Goal: Task Accomplishment & Management: Complete application form

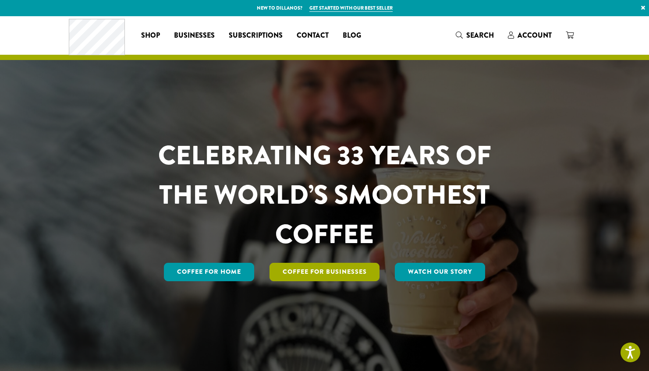
click at [286, 274] on link "Coffee For Businesses" at bounding box center [324, 272] width 110 height 18
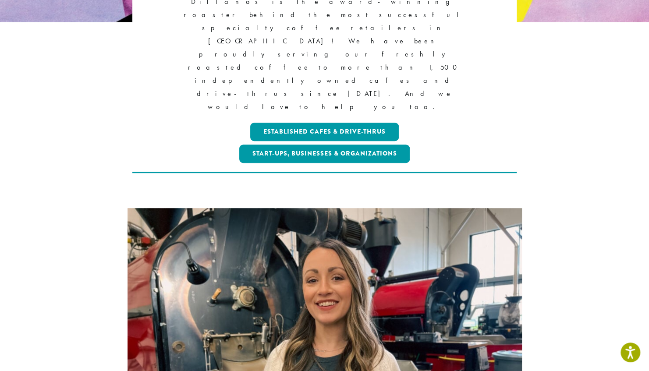
scroll to position [183, 0]
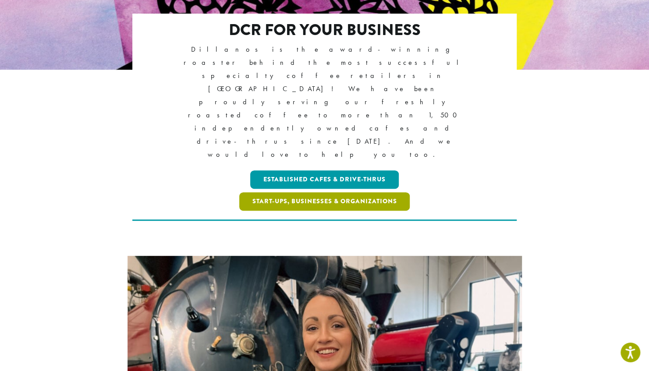
click at [349, 192] on link "Start-ups, Businesses & Organizations" at bounding box center [324, 201] width 171 height 18
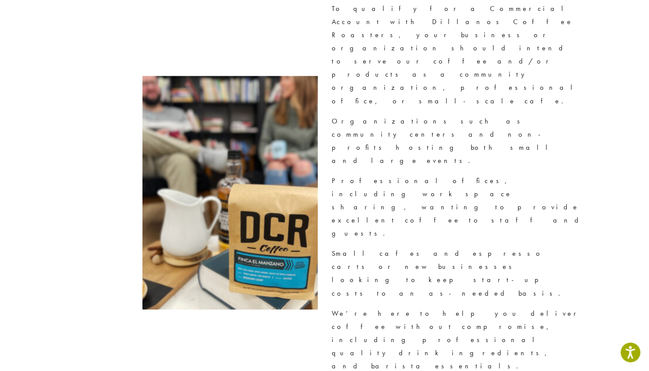
scroll to position [970, 0]
